Goal: Complete application form

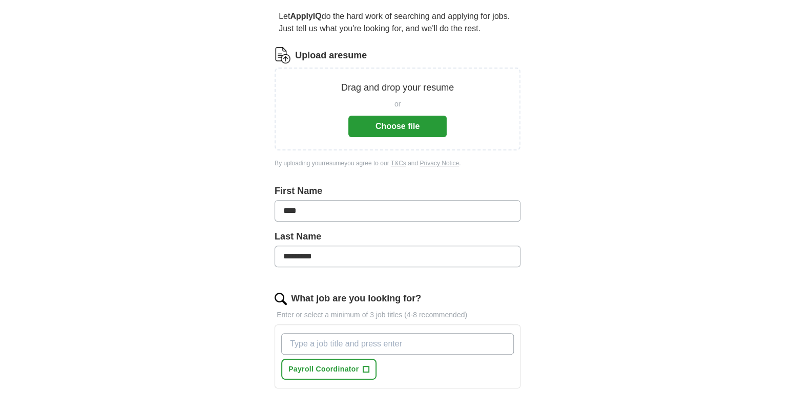
scroll to position [102, 0]
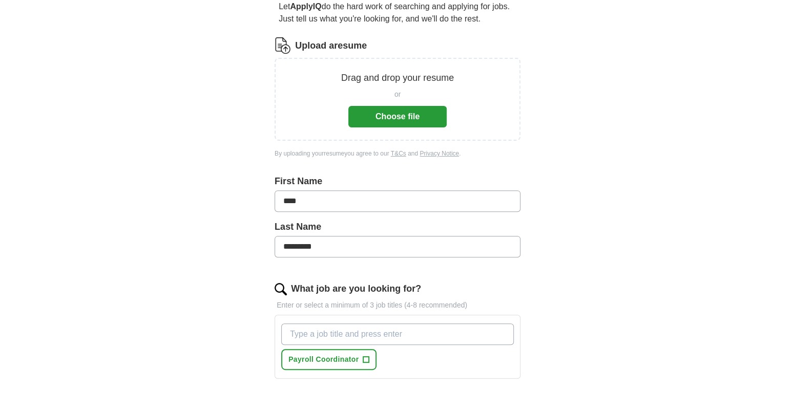
click at [407, 116] on button "Choose file" at bounding box center [397, 117] width 98 height 22
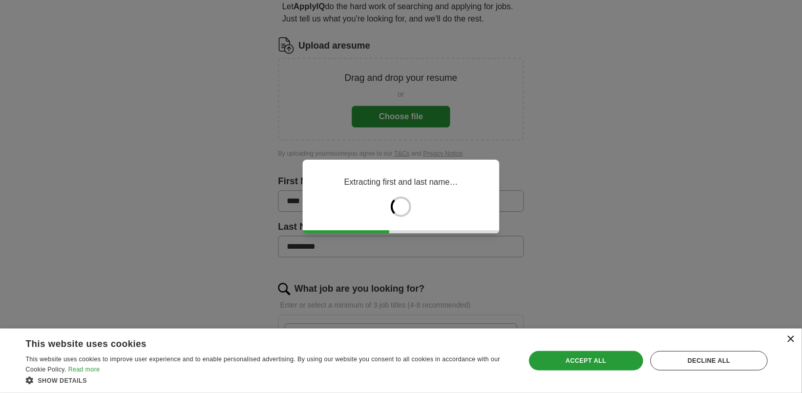
click at [789, 338] on div "×" at bounding box center [791, 340] width 8 height 8
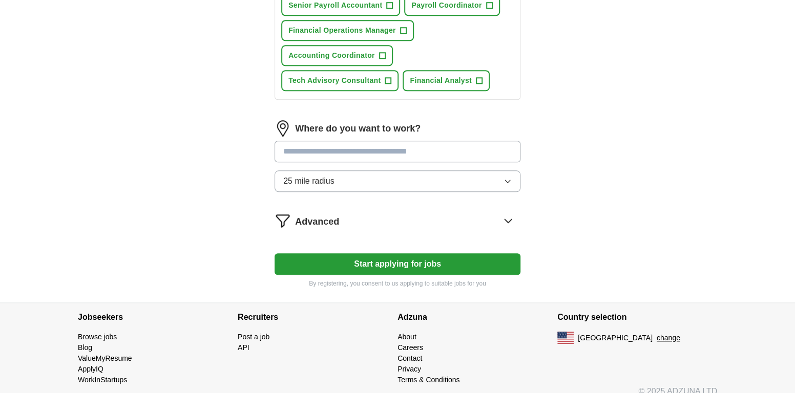
scroll to position [475, 0]
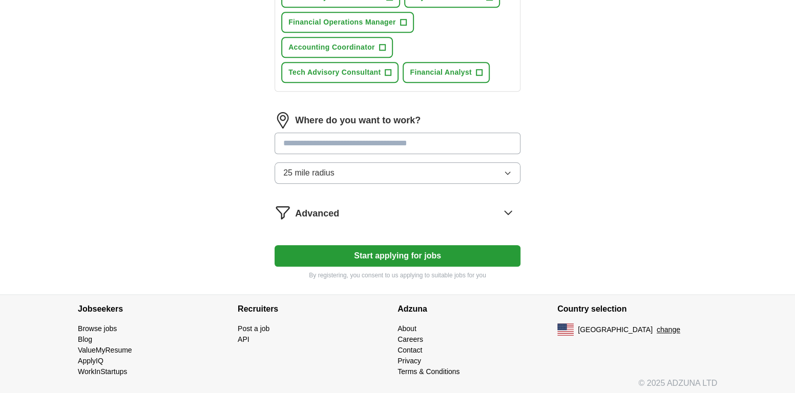
click at [376, 245] on button "Start applying for jobs" at bounding box center [398, 256] width 246 height 22
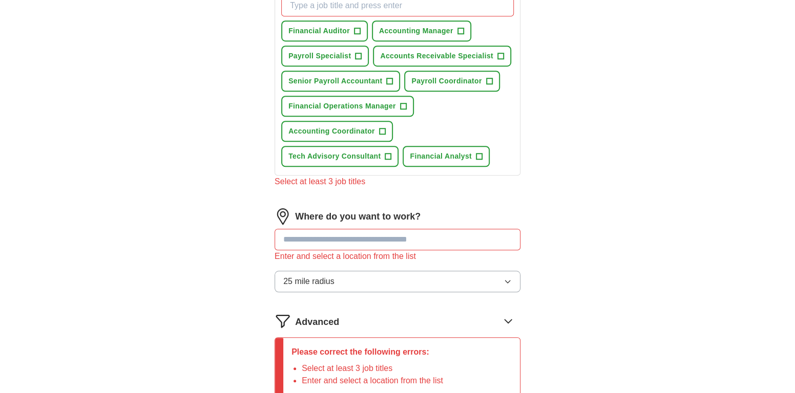
scroll to position [372, 0]
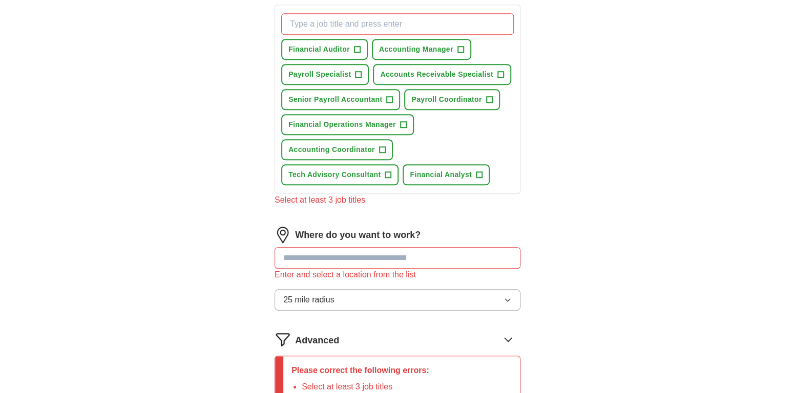
click at [303, 262] on input at bounding box center [398, 258] width 246 height 22
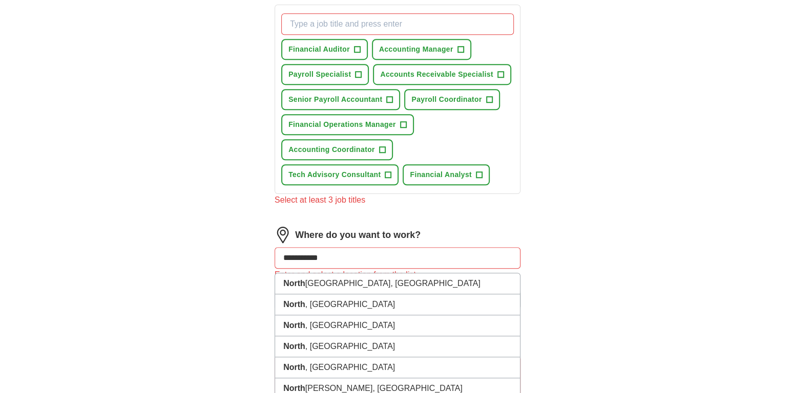
type input "**********"
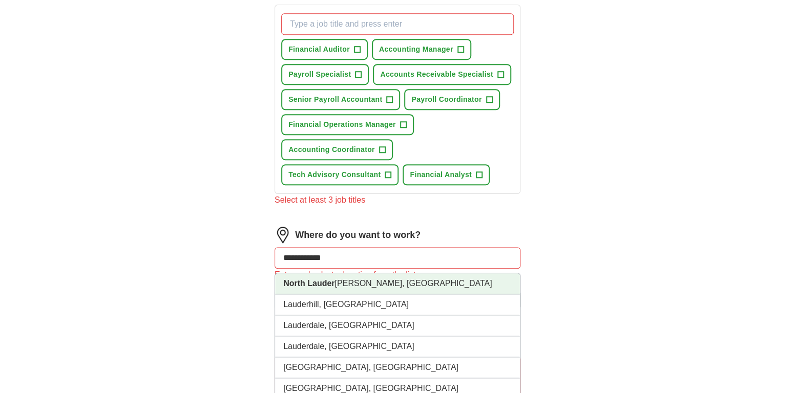
click at [341, 277] on li "[GEOGRAPHIC_DATA][PERSON_NAME], [GEOGRAPHIC_DATA]" at bounding box center [397, 284] width 245 height 21
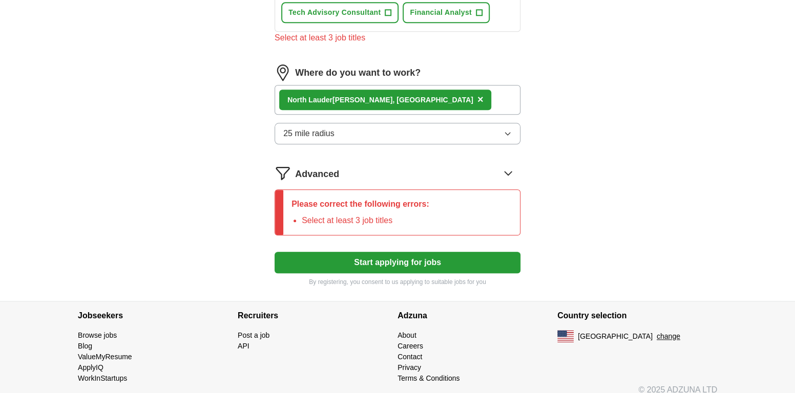
scroll to position [541, 0]
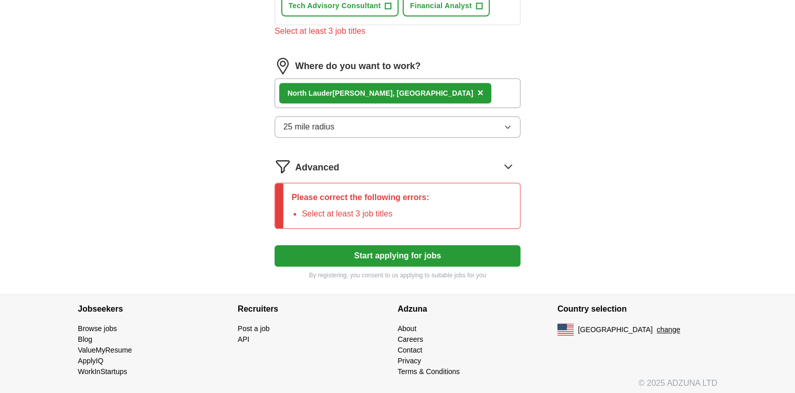
click at [396, 259] on button "Start applying for jobs" at bounding box center [398, 256] width 246 height 22
click at [366, 198] on p "Please correct the following errors:" at bounding box center [360, 198] width 138 height 12
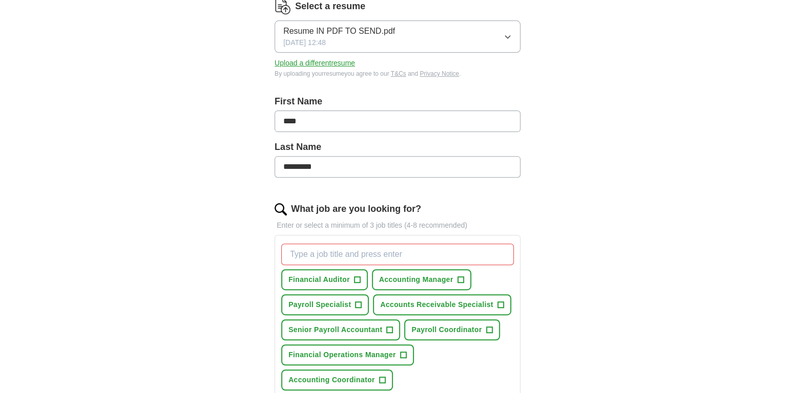
scroll to position [307, 0]
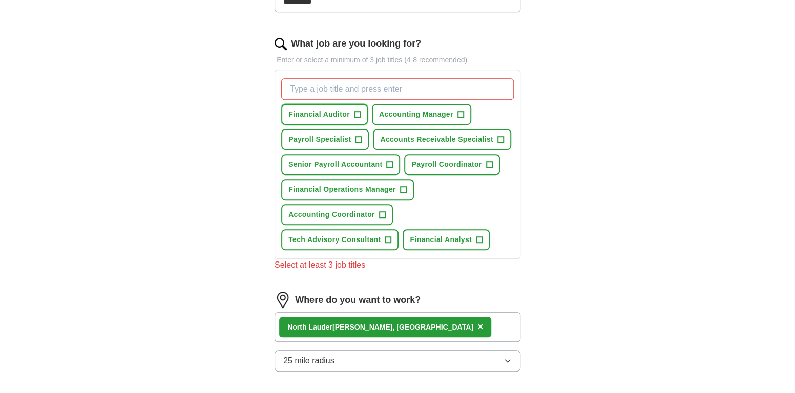
click at [356, 112] on span "+" at bounding box center [357, 115] width 6 height 8
click at [361, 137] on button "Payroll Specialist +" at bounding box center [325, 139] width 88 height 21
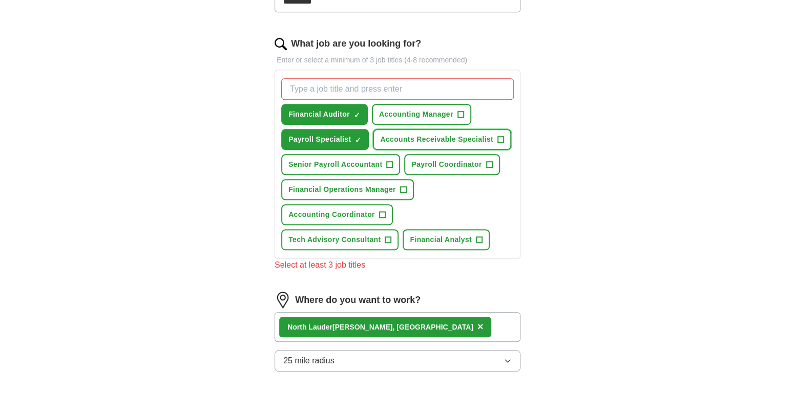
click at [497, 136] on span "+" at bounding box center [500, 140] width 6 height 8
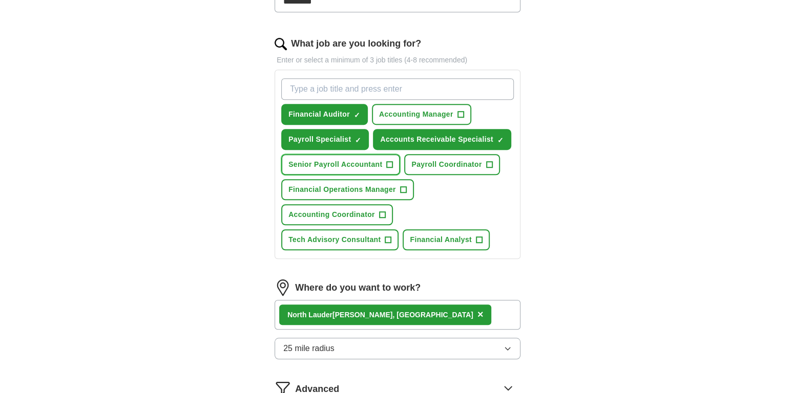
click at [389, 161] on span "+" at bounding box center [390, 165] width 6 height 8
click at [491, 164] on span "+" at bounding box center [489, 165] width 6 height 8
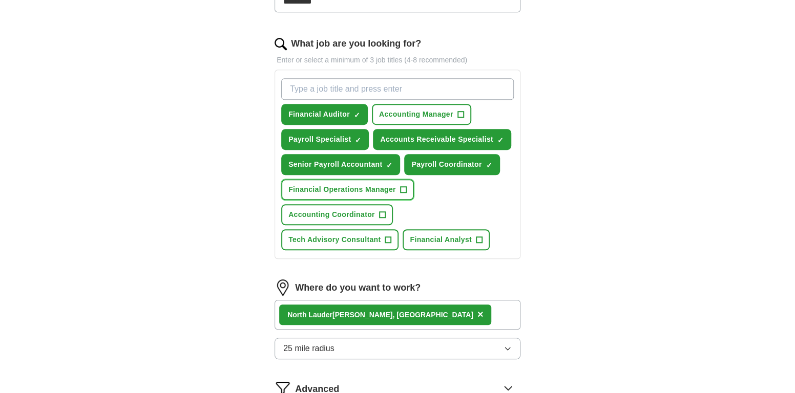
click at [405, 186] on span "+" at bounding box center [403, 190] width 6 height 8
click at [0, 0] on span "×" at bounding box center [0, 0] width 0 height 0
click at [381, 211] on span "+" at bounding box center [382, 215] width 6 height 8
click at [391, 236] on span "+" at bounding box center [388, 240] width 6 height 8
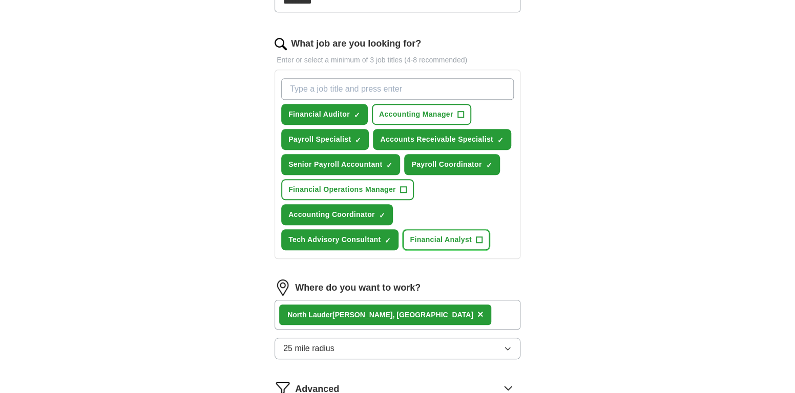
click at [476, 238] on span "+" at bounding box center [479, 240] width 6 height 8
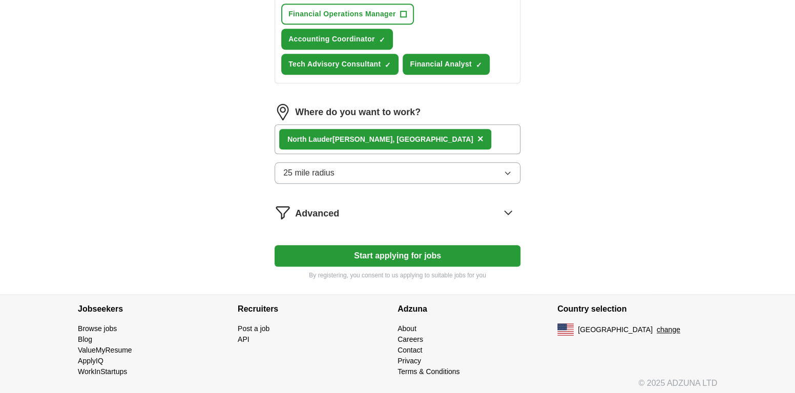
click at [389, 254] on button "Start applying for jobs" at bounding box center [398, 256] width 246 height 22
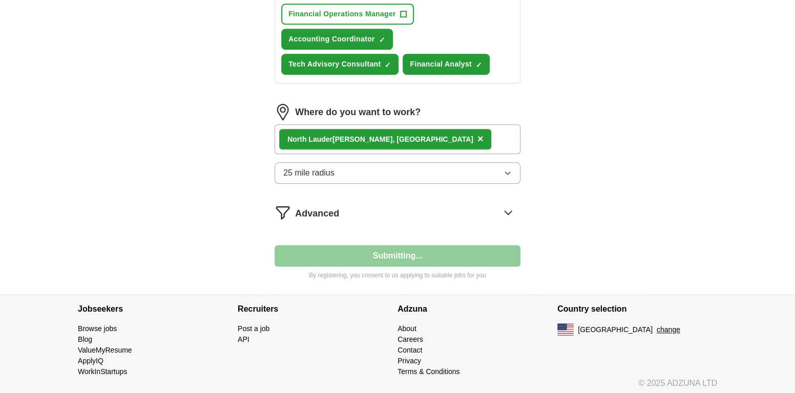
select select "**"
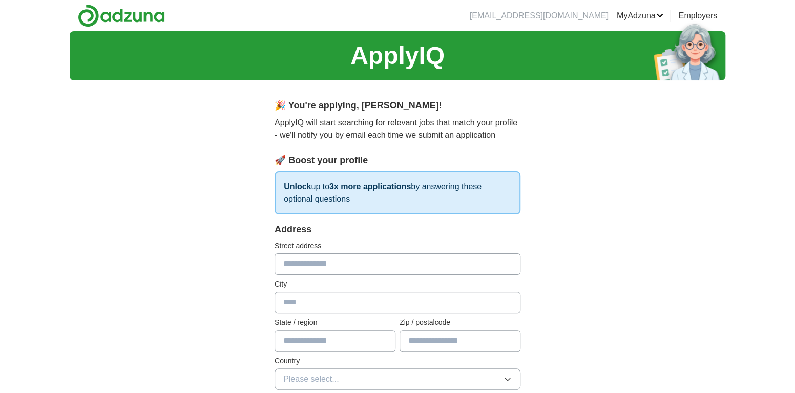
scroll to position [51, 0]
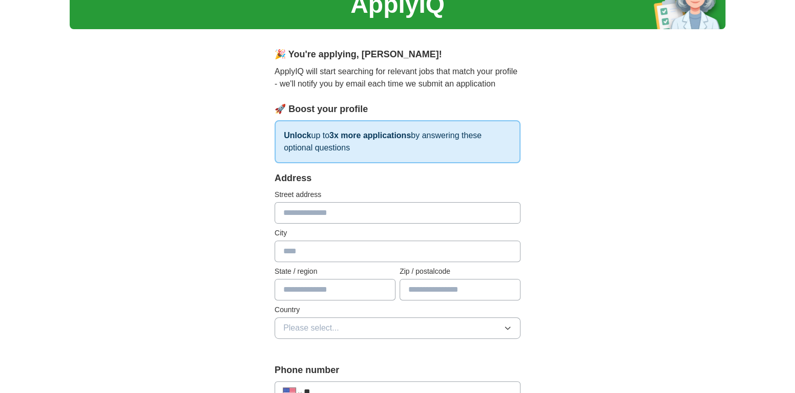
click at [290, 206] on input "text" at bounding box center [398, 213] width 246 height 22
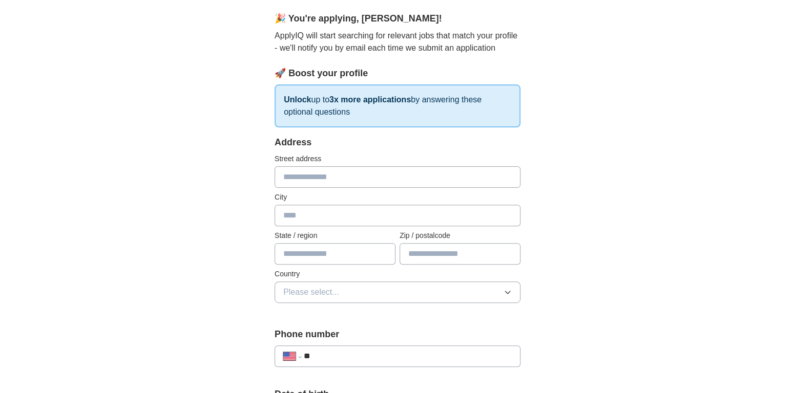
scroll to position [0, 0]
